Goal: Information Seeking & Learning: Learn about a topic

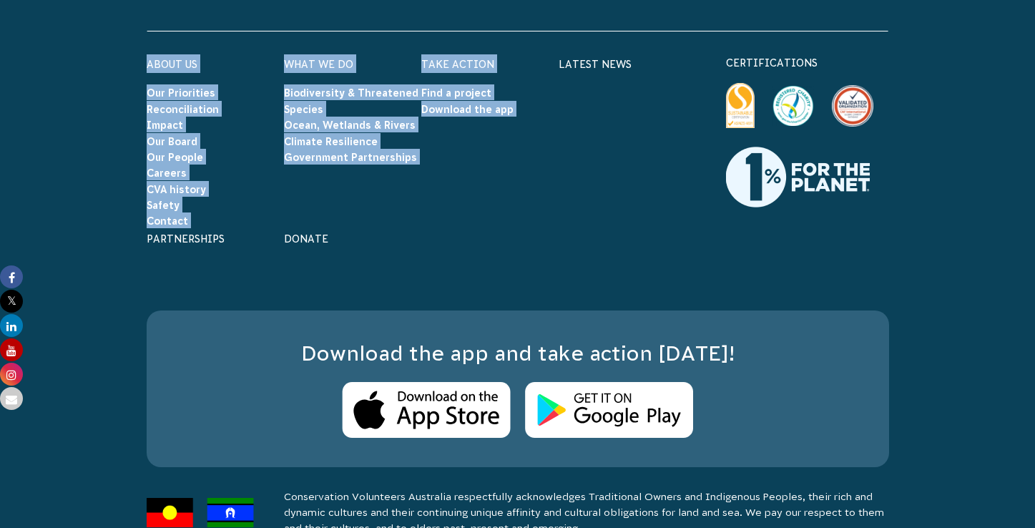
scroll to position [6300, 0]
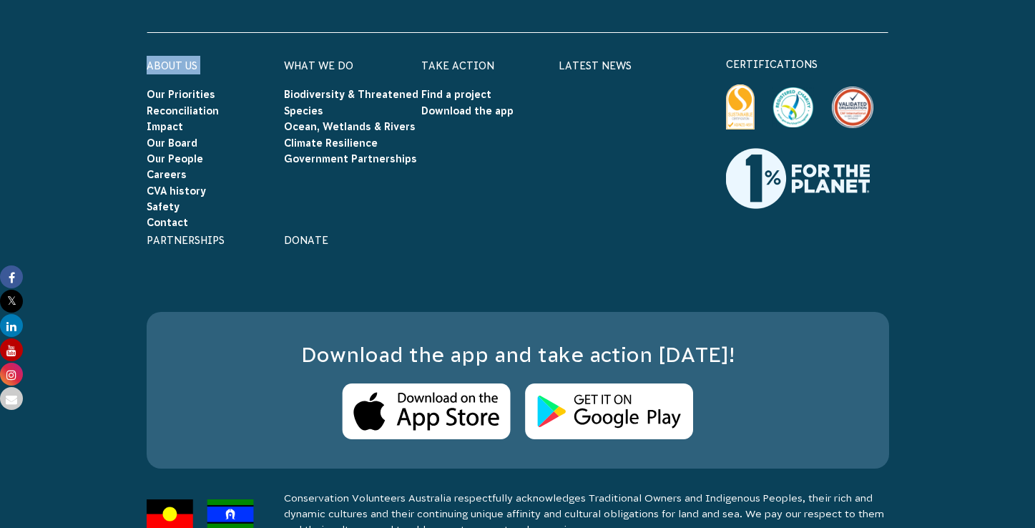
drag, startPoint x: 276, startPoint y: 160, endPoint x: 114, endPoint y: 64, distance: 188.5
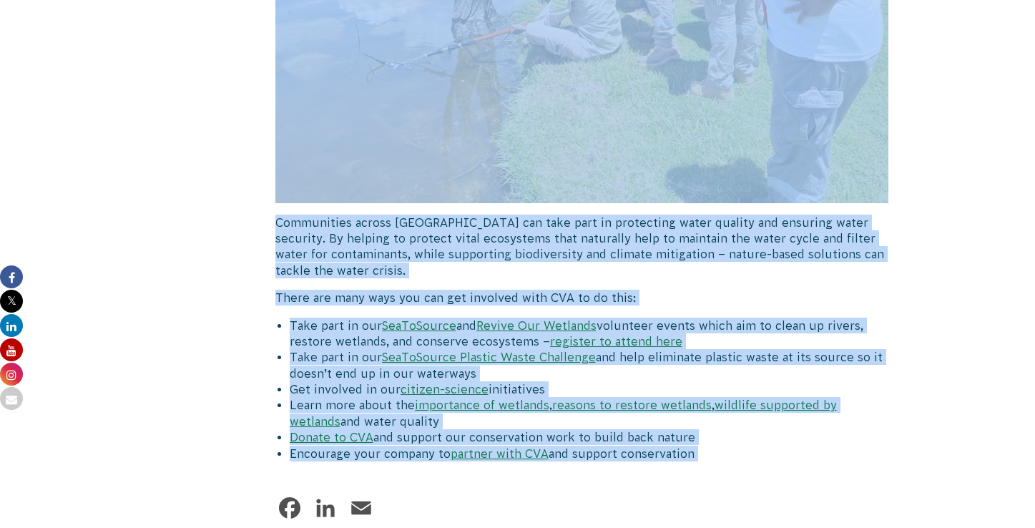
scroll to position [5574, 0]
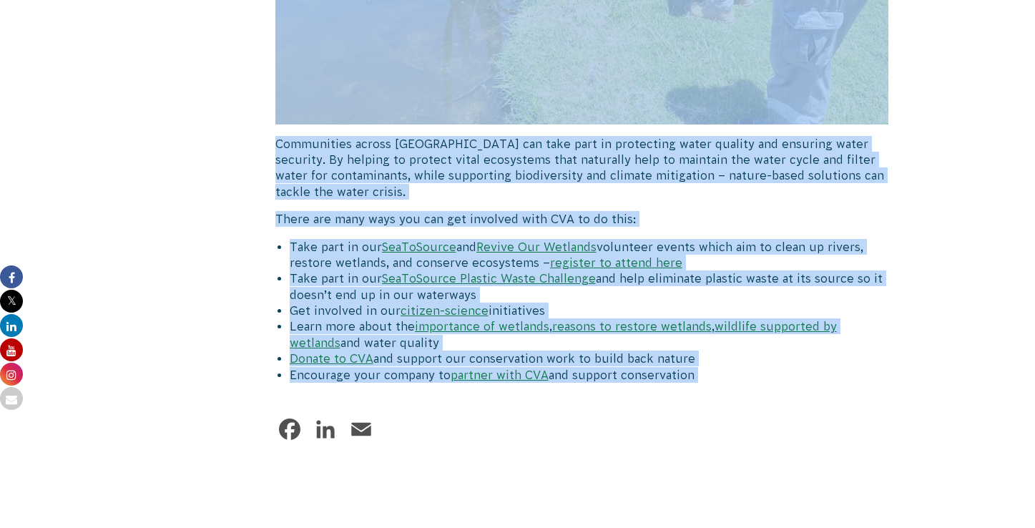
click at [726, 320] on link "wildlife supported by wetlands" at bounding box center [563, 334] width 547 height 29
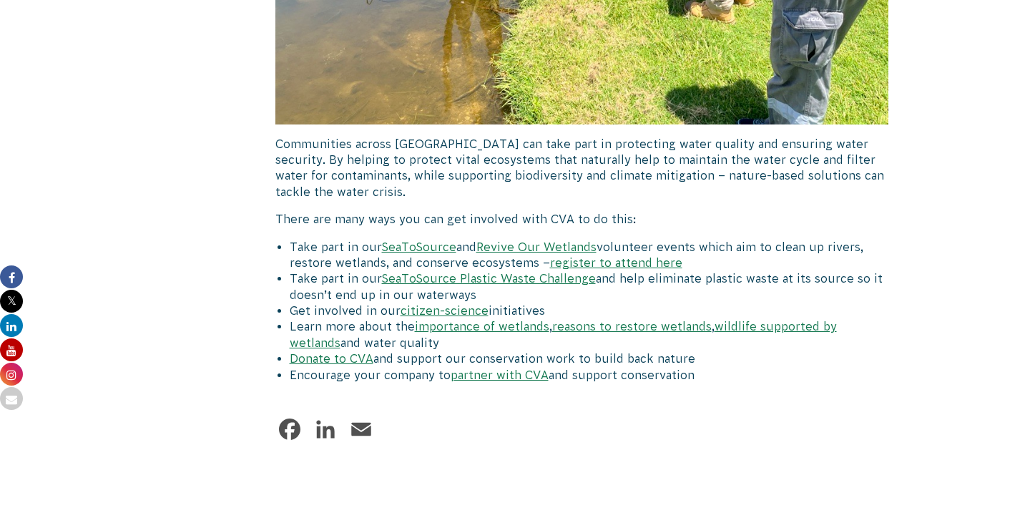
click at [798, 350] on li "Donate to CVA and support our conservation work to build back nature" at bounding box center [589, 358] width 599 height 16
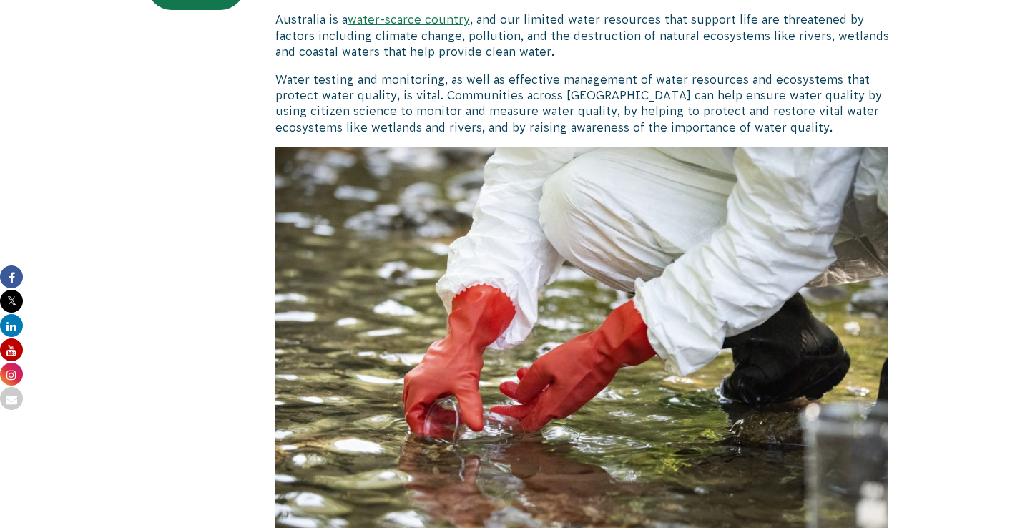
scroll to position [514, 0]
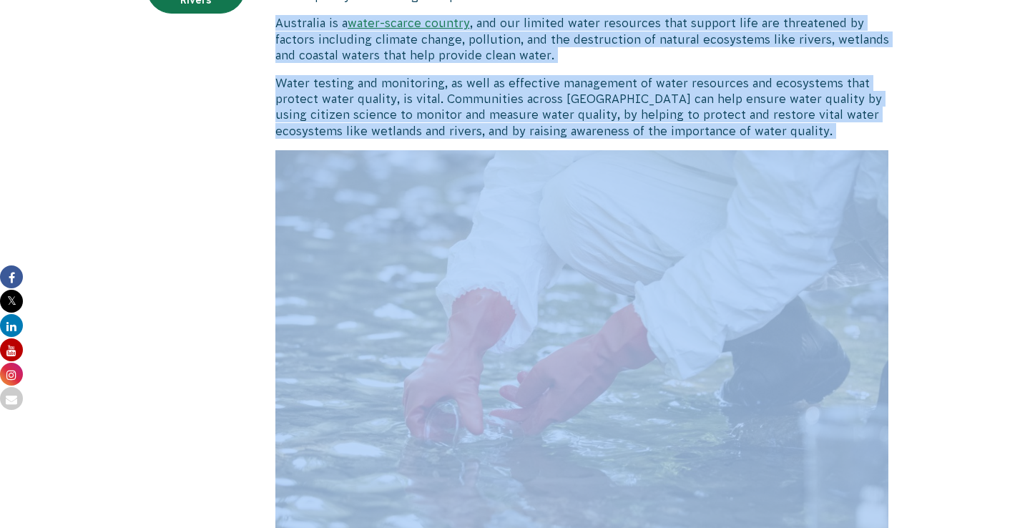
drag, startPoint x: 438, startPoint y: 361, endPoint x: 261, endPoint y: 19, distance: 385.3
copy div "Australia is a water-scarce country , and our limited water resources that supp…"
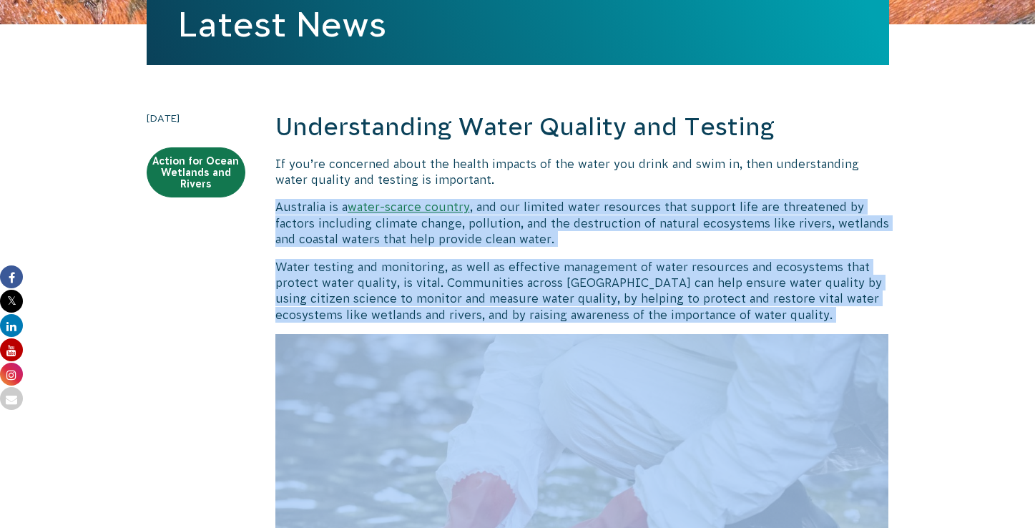
scroll to position [317, 0]
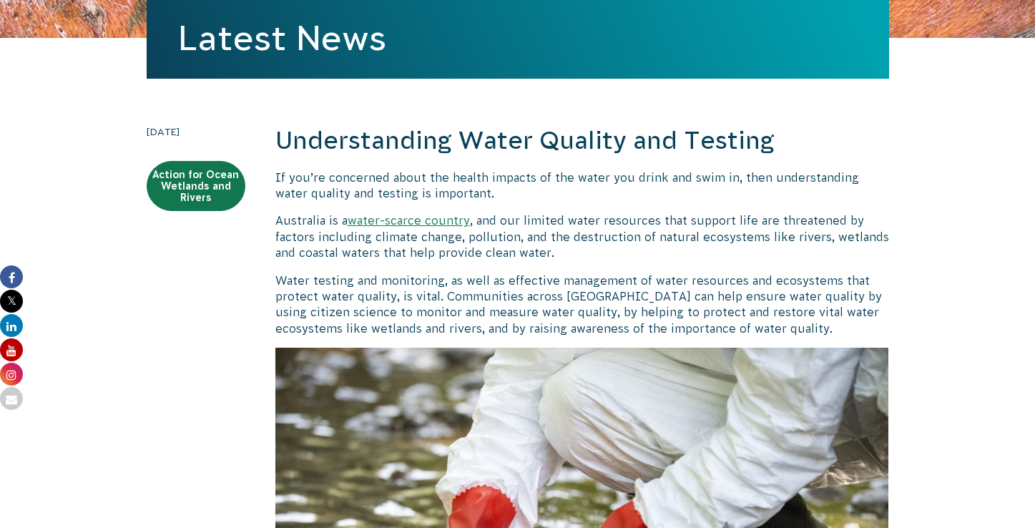
click at [874, 186] on p "If you’re concerned about the health impacts of the water you drink and swim in…" at bounding box center [581, 185] width 613 height 32
